Goal: Task Accomplishment & Management: Manage account settings

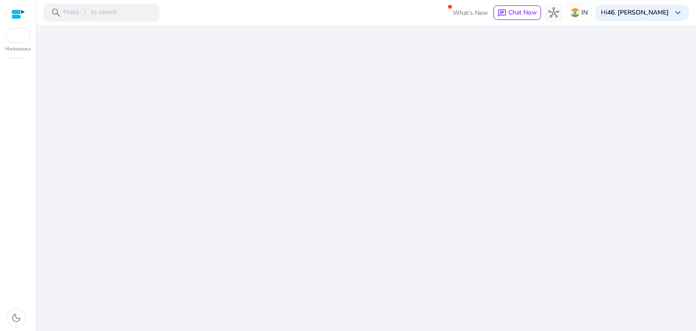
click at [392, 121] on div "We are getting things ready for you..." at bounding box center [366, 178] width 653 height 306
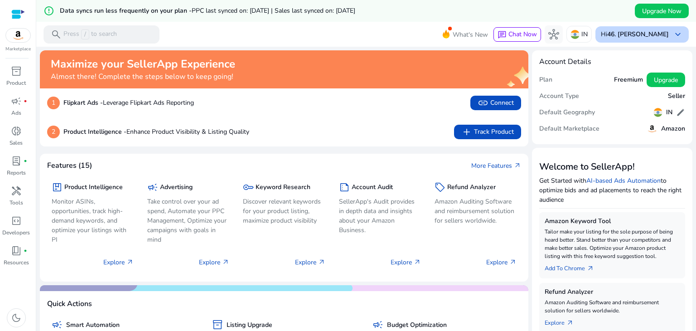
click at [676, 29] on span "keyboard_arrow_down" at bounding box center [678, 34] width 11 height 11
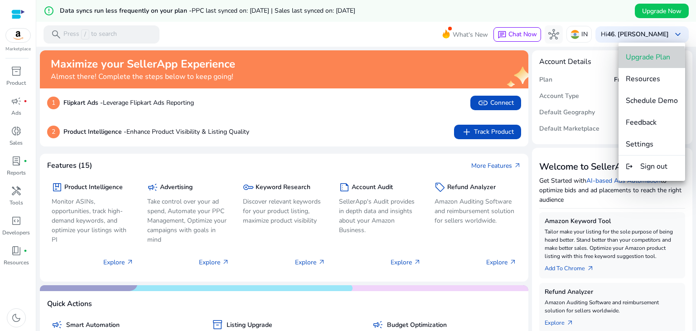
click at [639, 58] on span "Upgrade Plan" at bounding box center [648, 57] width 44 height 10
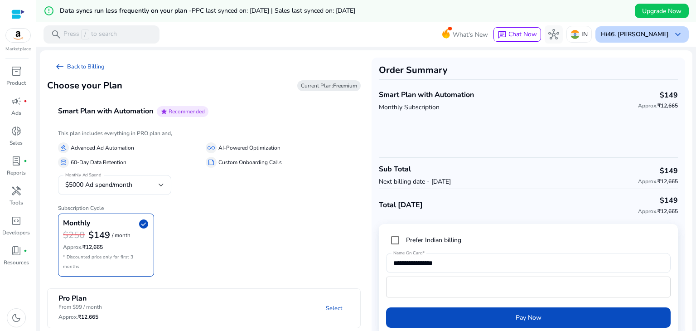
click at [675, 32] on span "keyboard_arrow_down" at bounding box center [678, 34] width 11 height 11
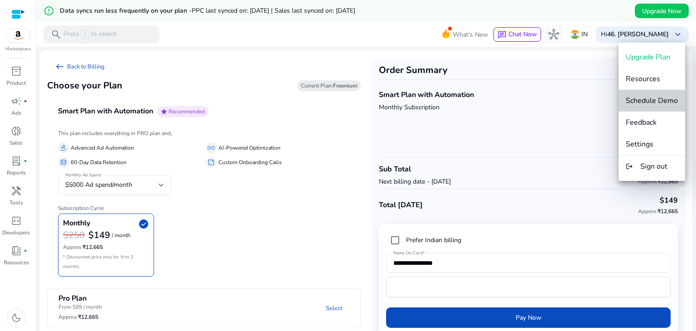
click at [646, 104] on span "Schedule Demo" at bounding box center [652, 101] width 52 height 10
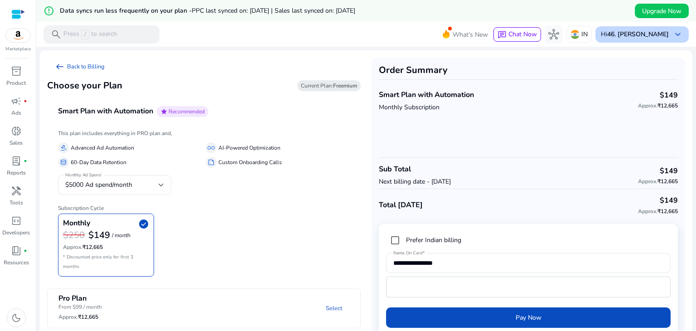
click at [655, 34] on b "46. [PERSON_NAME]" at bounding box center [638, 34] width 62 height 9
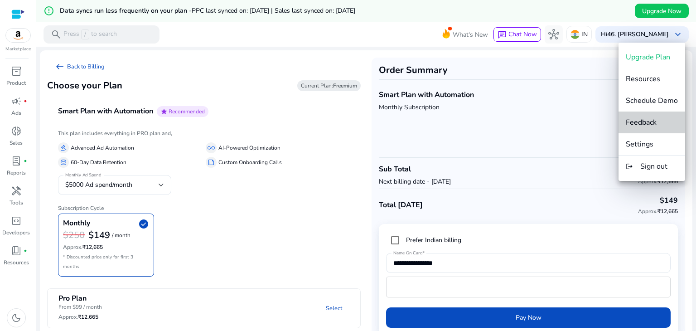
click at [650, 121] on span "Feedback" at bounding box center [641, 122] width 31 height 10
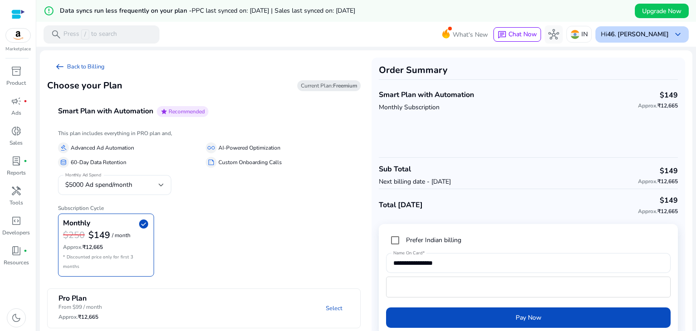
click at [651, 37] on b "46. [PERSON_NAME]" at bounding box center [638, 34] width 62 height 9
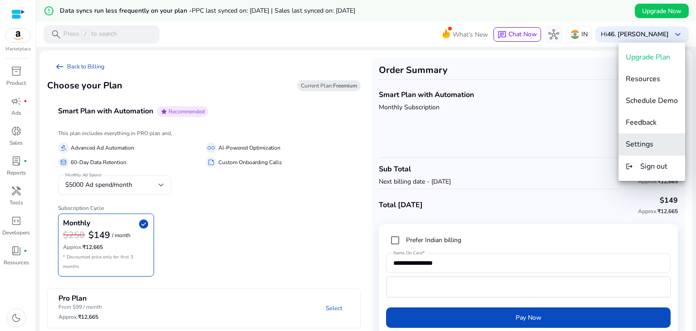
click at [649, 145] on span "Settings" at bounding box center [640, 144] width 28 height 10
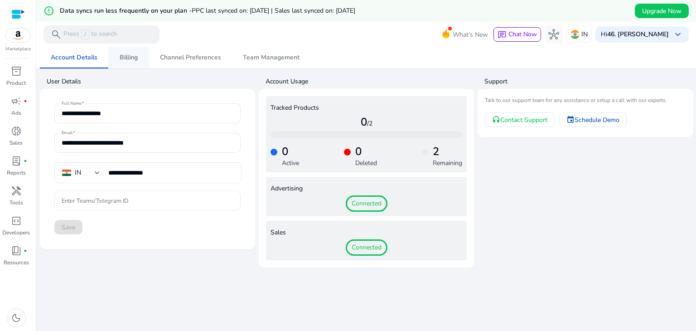
click at [126, 59] on span "Billing" at bounding box center [129, 57] width 18 height 6
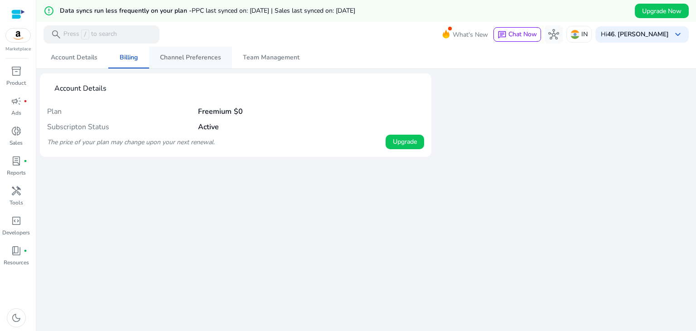
click at [187, 56] on span "Channel Preferences" at bounding box center [190, 57] width 61 height 6
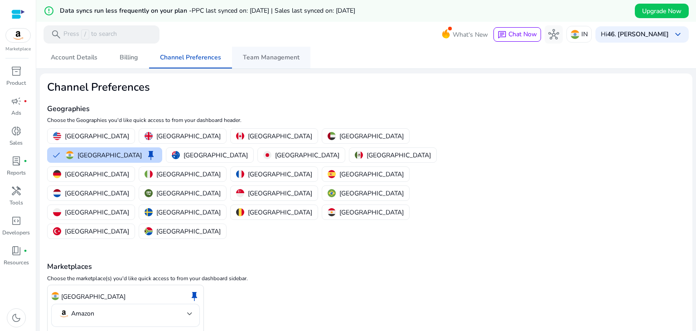
click at [274, 62] on span "Team Management" at bounding box center [271, 58] width 57 height 22
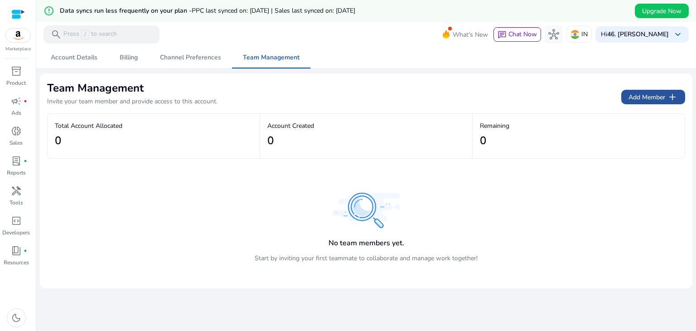
click at [661, 94] on span "Add Member add" at bounding box center [653, 97] width 49 height 11
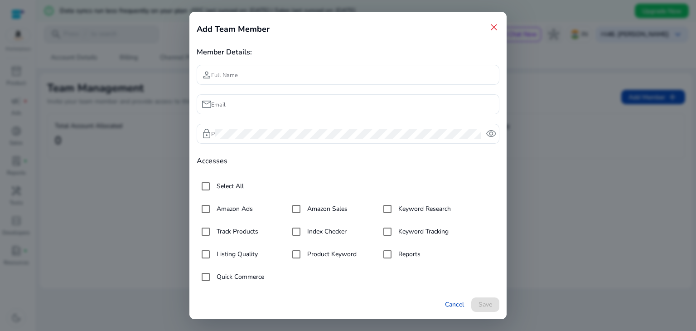
click at [492, 27] on span "close" at bounding box center [494, 27] width 11 height 11
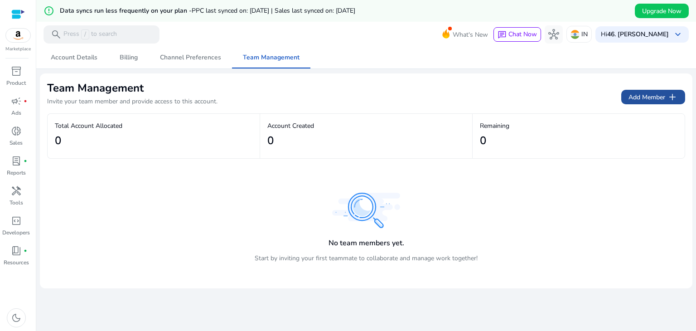
click at [640, 96] on span "Add Member add" at bounding box center [653, 97] width 49 height 11
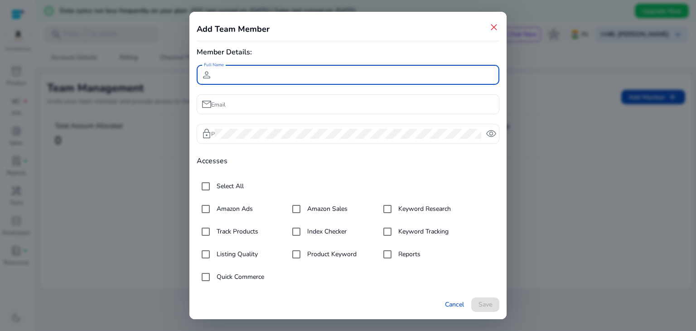
click at [489, 132] on span "remove_red_eye" at bounding box center [491, 133] width 11 height 11
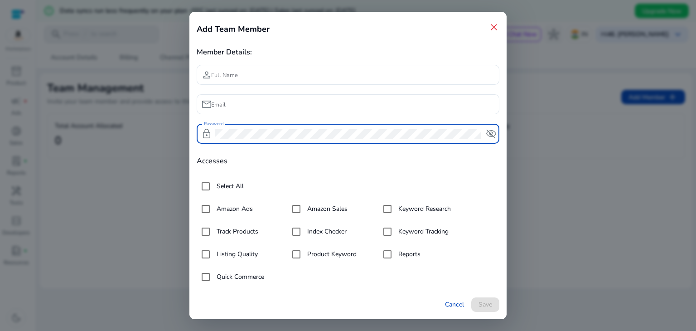
click at [489, 132] on span "visibility_off" at bounding box center [491, 133] width 11 height 11
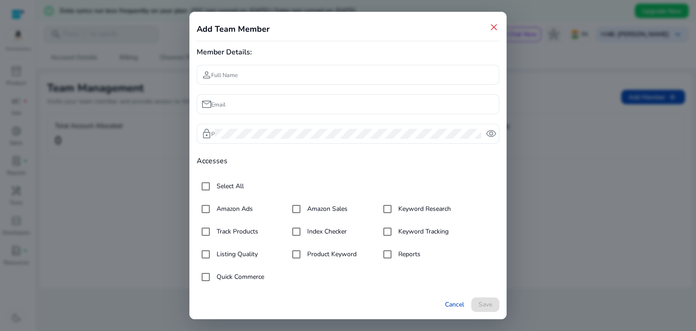
click at [490, 26] on span "close" at bounding box center [494, 27] width 11 height 11
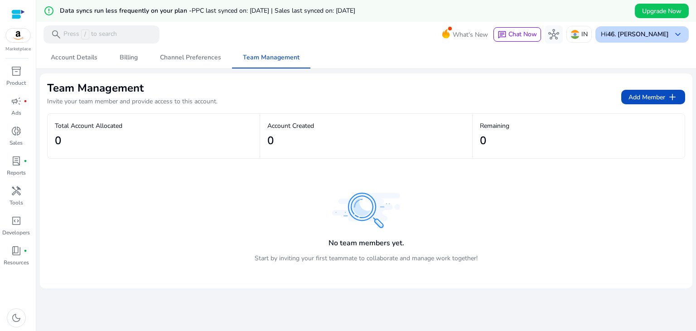
click at [674, 36] on span "keyboard_arrow_down" at bounding box center [678, 34] width 11 height 11
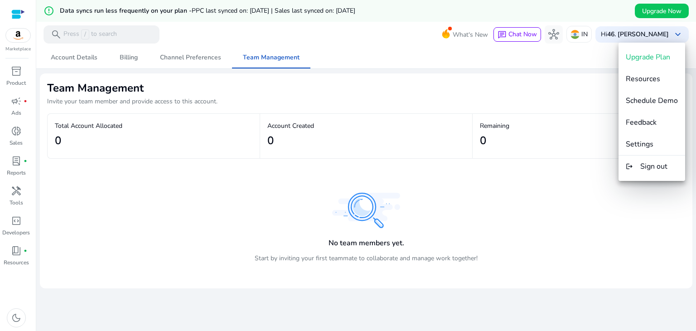
click at [608, 194] on div at bounding box center [348, 165] width 696 height 331
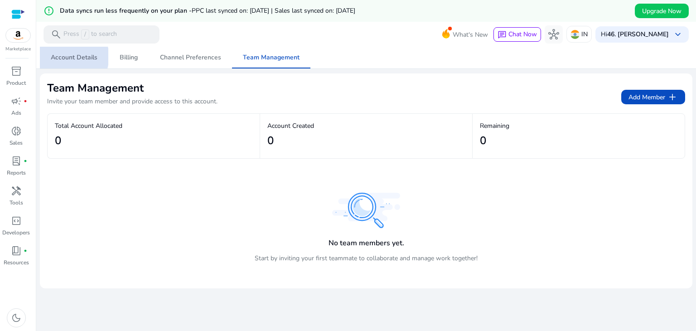
click at [72, 57] on span "Account Details" at bounding box center [74, 57] width 47 height 6
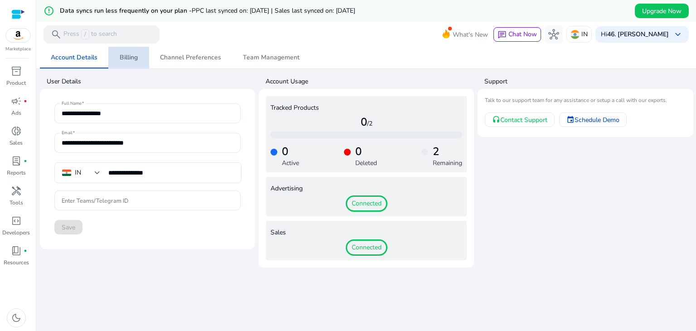
click at [136, 56] on span "Billing" at bounding box center [129, 57] width 18 height 6
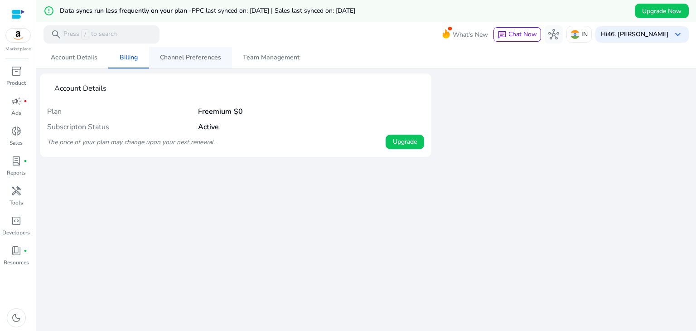
click at [197, 56] on span "Channel Preferences" at bounding box center [190, 57] width 61 height 6
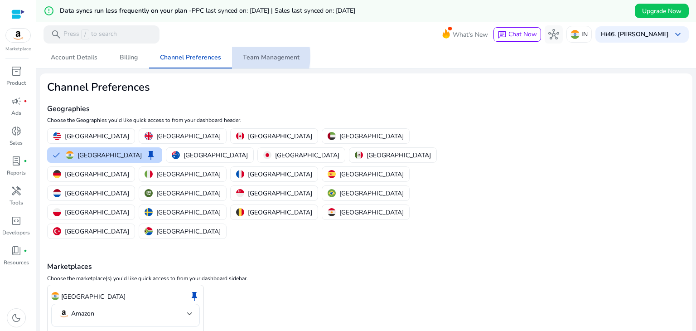
click at [256, 56] on span "Team Management" at bounding box center [271, 57] width 57 height 6
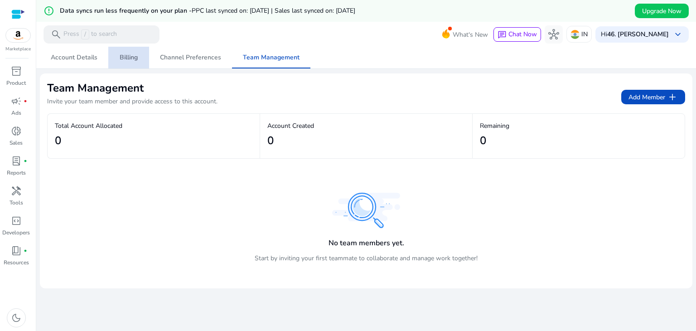
click at [134, 58] on span "Billing" at bounding box center [129, 57] width 18 height 6
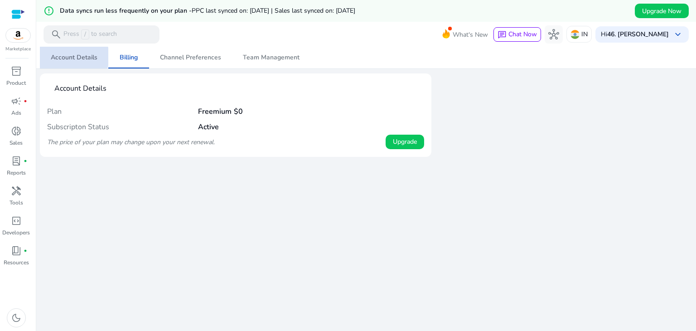
click at [68, 57] on span "Account Details" at bounding box center [74, 57] width 47 height 6
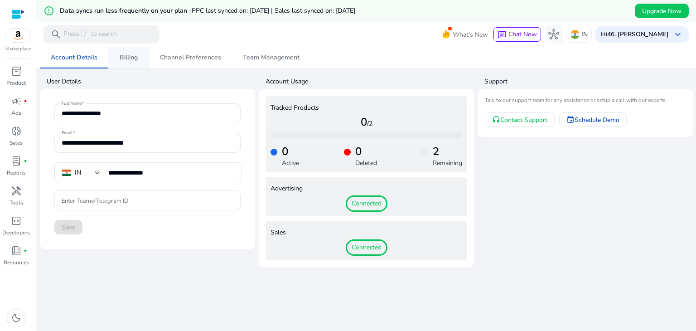
click at [144, 54] on link "Billing" at bounding box center [128, 58] width 41 height 22
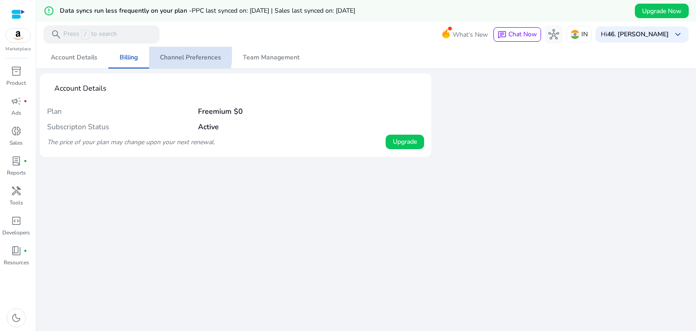
click at [179, 54] on span "Channel Preferences" at bounding box center [190, 57] width 61 height 6
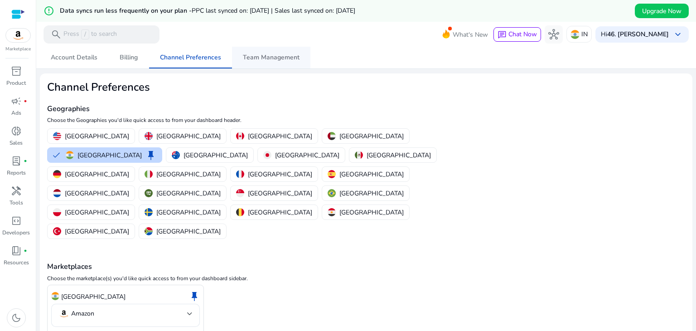
click at [256, 54] on span "Team Management" at bounding box center [271, 57] width 57 height 6
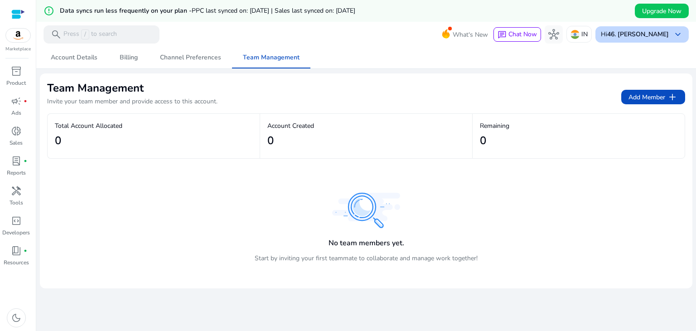
click at [673, 36] on span "keyboard_arrow_down" at bounding box center [678, 34] width 11 height 11
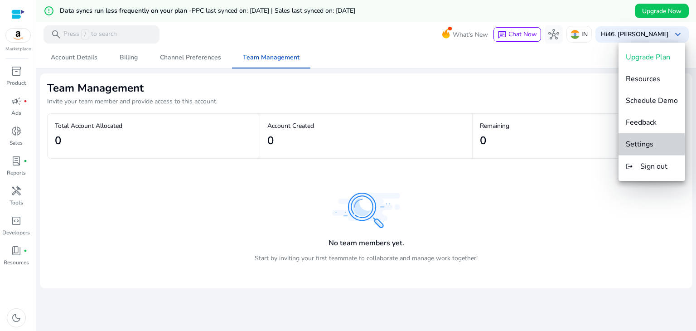
click at [630, 145] on span "Settings" at bounding box center [640, 144] width 28 height 10
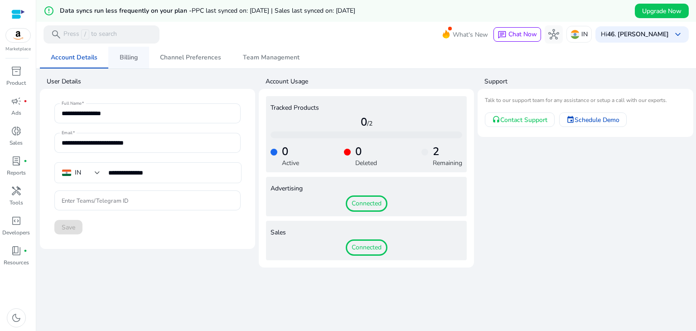
click at [124, 54] on span "Billing" at bounding box center [129, 57] width 18 height 6
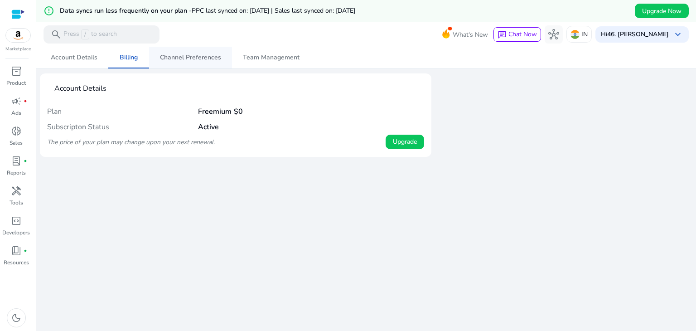
click at [174, 58] on span "Channel Preferences" at bounding box center [190, 57] width 61 height 6
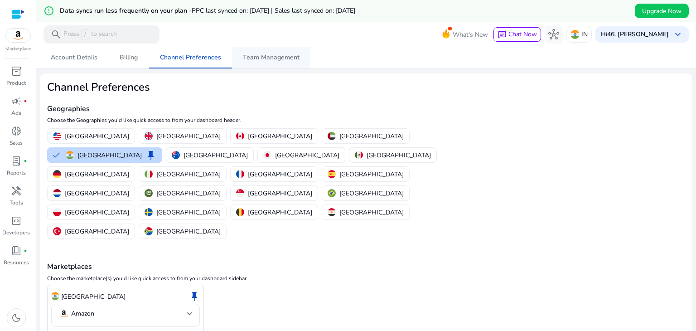
click at [258, 56] on span "Team Management" at bounding box center [271, 57] width 57 height 6
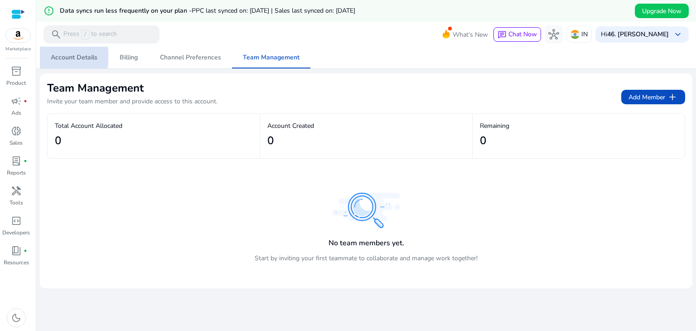
click at [62, 57] on span "Account Details" at bounding box center [74, 57] width 47 height 6
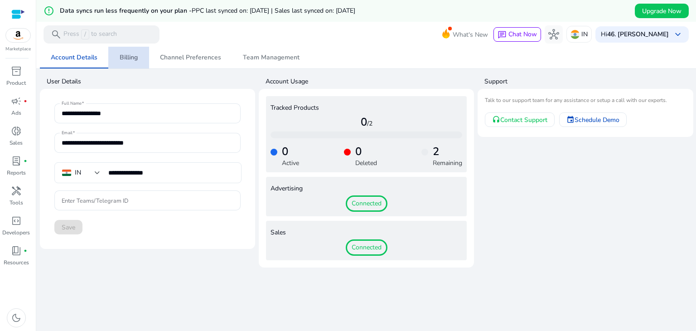
click at [120, 54] on span "Billing" at bounding box center [129, 57] width 18 height 6
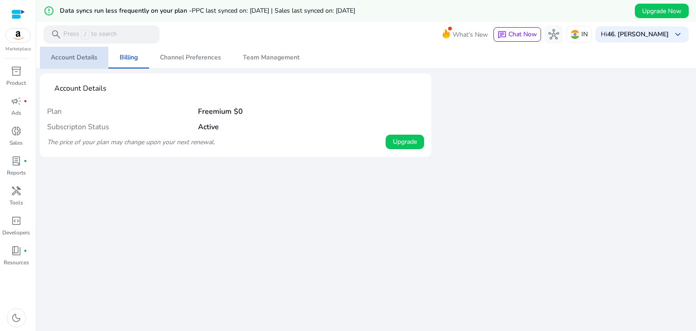
click at [69, 55] on span "Account Details" at bounding box center [74, 57] width 47 height 6
